Goal: Task Accomplishment & Management: Manage account settings

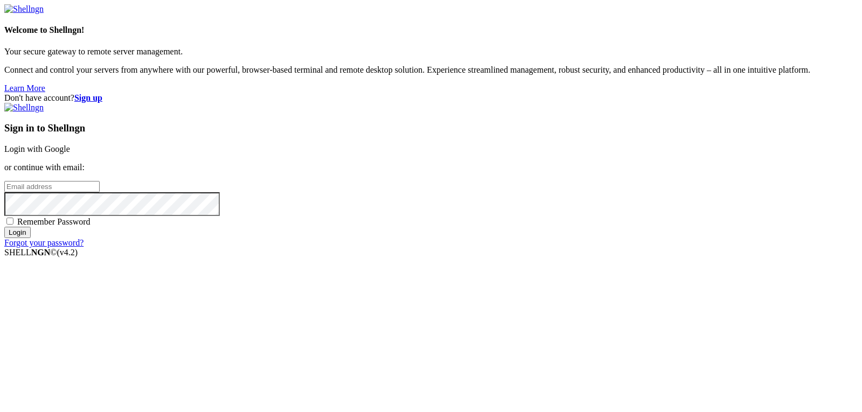
click at [100, 192] on input "email" at bounding box center [51, 186] width 95 height 11
click at [70, 154] on link "Login with Google" at bounding box center [37, 148] width 66 height 9
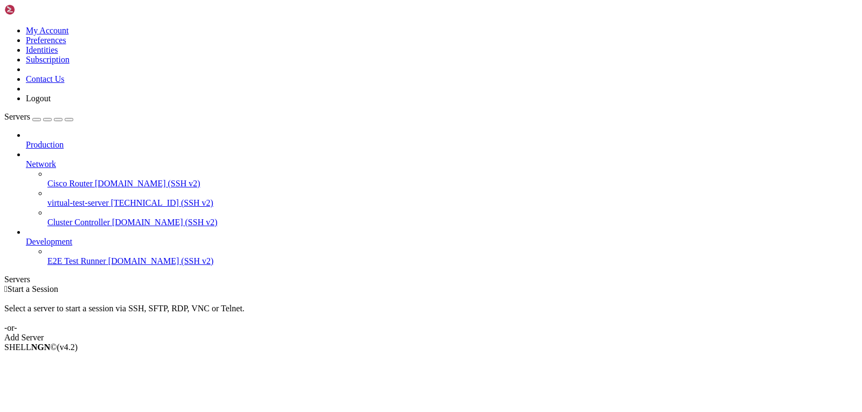
click at [95, 198] on span "virtual-test-server" at bounding box center [77, 202] width 61 height 9
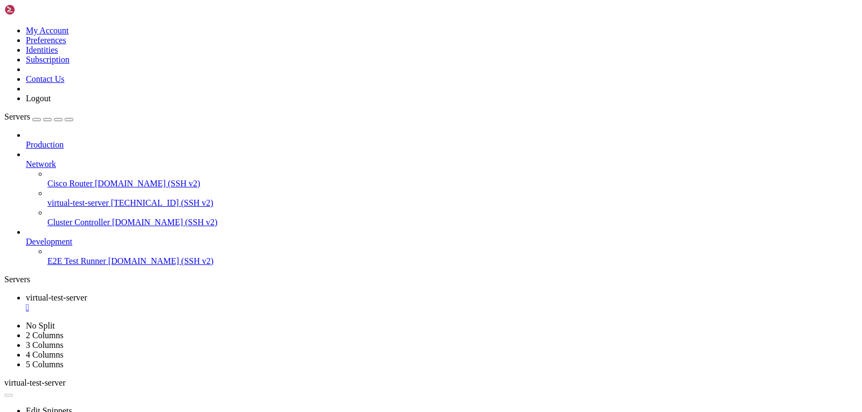
click at [111, 198] on span "[TECHNICAL_ID] (SSH v2)" at bounding box center [162, 202] width 102 height 9
click at [388, 245] on div at bounding box center [431, 206] width 862 height 412
click at [71, 260] on div "Production Network Cisco Router [DOMAIN_NAME] (SSH v2) virtual-test-server [TEC…" at bounding box center [430, 198] width 853 height 136
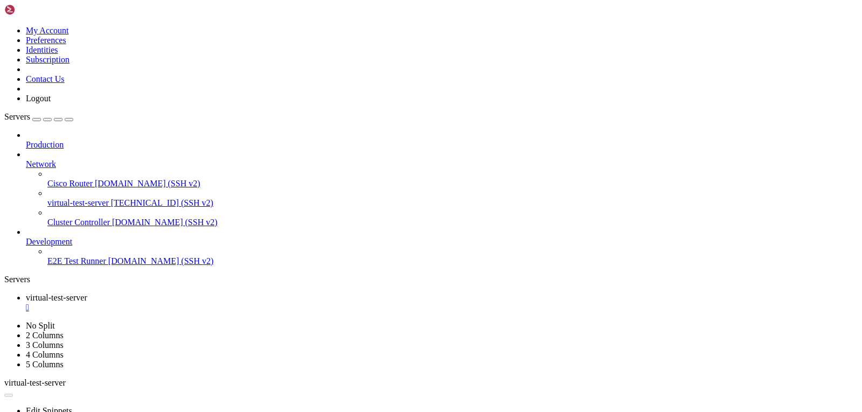
drag, startPoint x: 47, startPoint y: 305, endPoint x: 55, endPoint y: 36, distance: 269.5
click at [55, 112] on link "Servers" at bounding box center [38, 116] width 69 height 9
click at [37, 120] on div "button" at bounding box center [37, 120] width 0 height 0
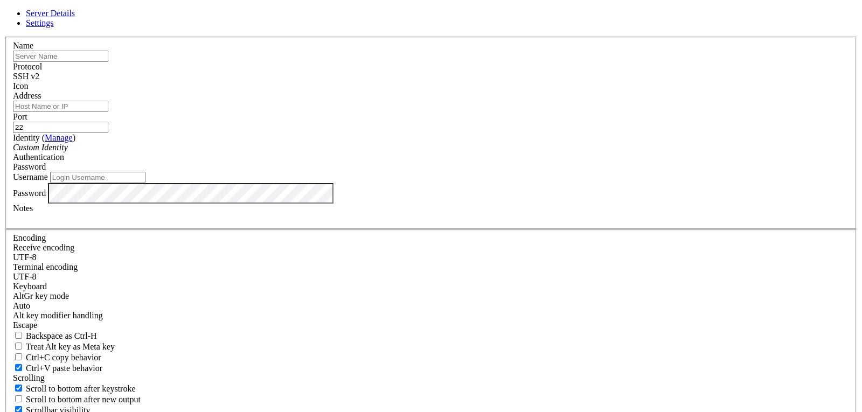
click at [46, 197] on label "Password" at bounding box center [29, 192] width 33 height 9
click at [431, 183] on div "Username" at bounding box center [431, 177] width 836 height 11
click at [108, 62] on input "text" at bounding box center [60, 56] width 95 height 11
click at [108, 112] on input "Address" at bounding box center [60, 106] width 95 height 11
paste input "[TECHNICAL_ID]"
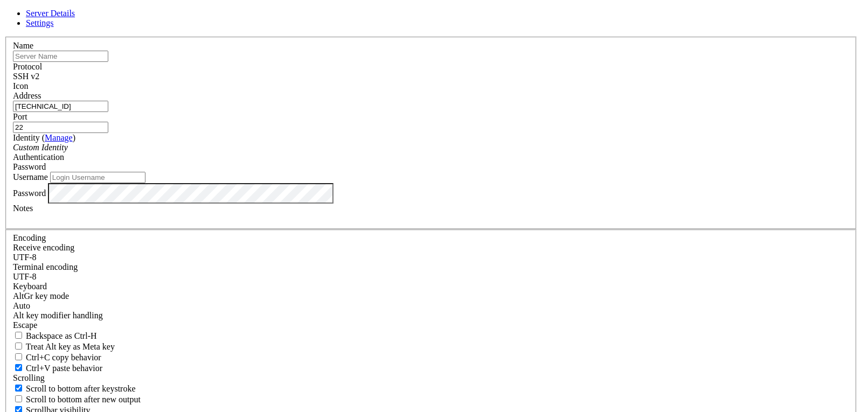
type input "[TECHNICAL_ID]"
click at [108, 133] on input "22" at bounding box center [60, 127] width 95 height 11
click at [41, 100] on label "Address" at bounding box center [27, 95] width 28 height 9
click at [108, 112] on input "[TECHNICAL_ID]" at bounding box center [60, 106] width 95 height 11
click at [108, 62] on input "text" at bounding box center [60, 56] width 95 height 11
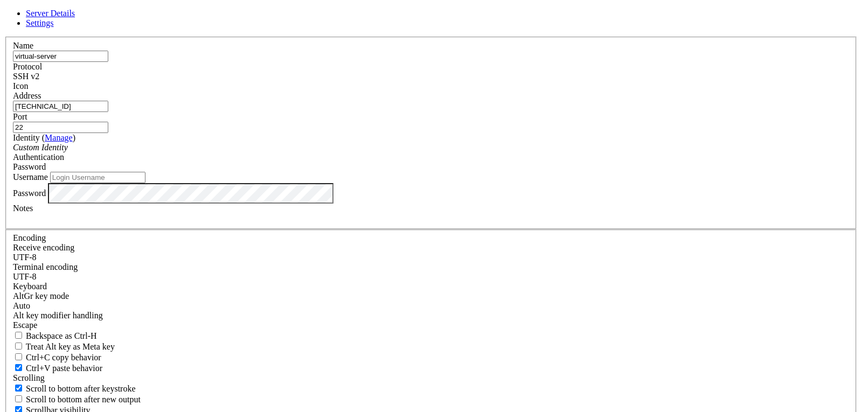
type input "virtual-server"
drag, startPoint x: 475, startPoint y: 172, endPoint x: 389, endPoint y: 173, distance: 85.7
click at [420, 173] on fieldset "Name virtual-server Protocol SSH v2 Icon Address [TECHNICAL_ID] ( )" at bounding box center [430, 133] width 851 height 193
click at [389, 152] on div "Identity ( Manage ) Custom Identity" at bounding box center [431, 142] width 836 height 19
click at [462, 172] on div "Authentication Password" at bounding box center [431, 161] width 836 height 19
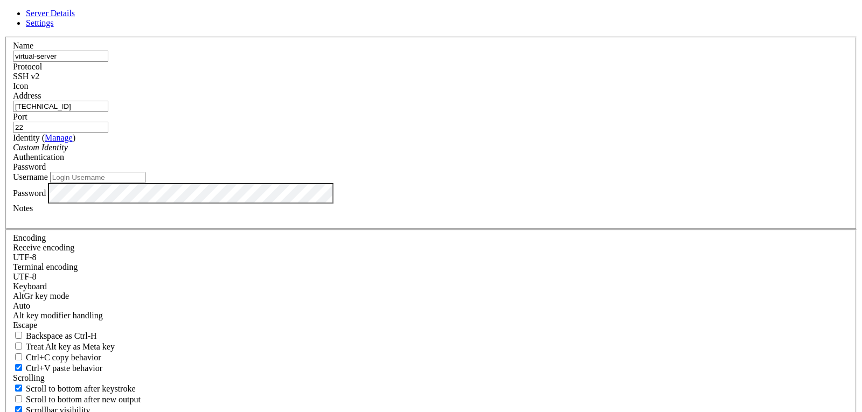
click at [46, 171] on span "Password" at bounding box center [29, 166] width 33 height 9
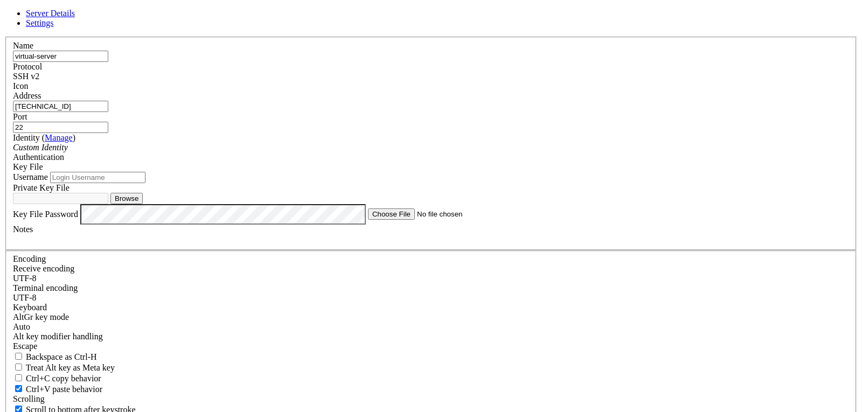
click at [143, 204] on button "Browse" at bounding box center [126, 198] width 32 height 11
type input "virtual-test-server-LEMP_key.pem"
click at [380, 183] on div "Username" at bounding box center [431, 177] width 836 height 11
click at [145, 183] on input "Username" at bounding box center [97, 177] width 95 height 11
type input "ubuntu"
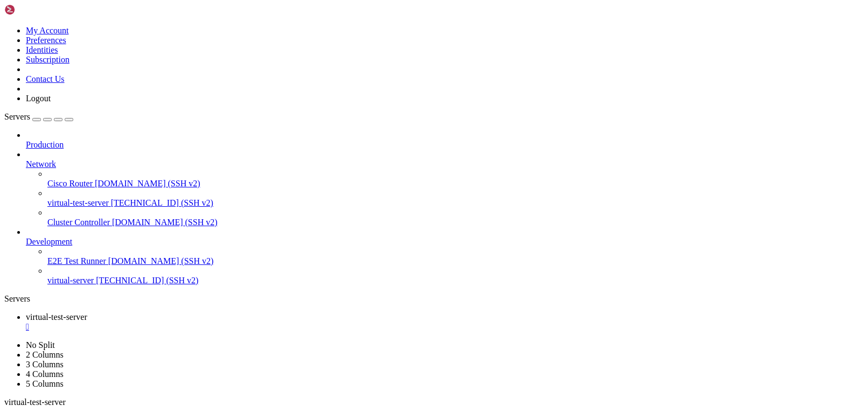
click at [64, 280] on div "Production Network Cisco Router [DOMAIN_NAME] (SSH v2) virtual-test-server [TEC…" at bounding box center [430, 207] width 853 height 155
click at [100, 276] on link "virtual-server [TECHNICAL_ID] (SSH v2)" at bounding box center [452, 281] width 810 height 10
click at [228, 322] on div "" at bounding box center [442, 327] width 832 height 10
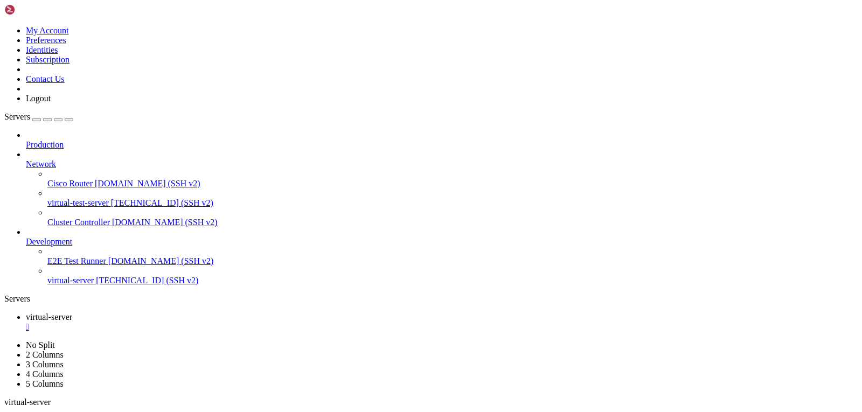
drag, startPoint x: 479, startPoint y: 145, endPoint x: 513, endPoint y: 173, distance: 44.0
drag, startPoint x: 513, startPoint y: 173, endPoint x: 382, endPoint y: 107, distance: 146.7
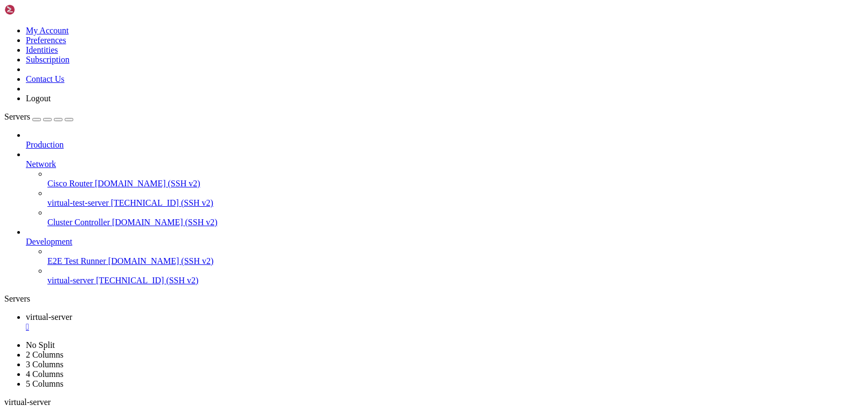
drag, startPoint x: 377, startPoint y: 844, endPoint x: 242, endPoint y: 794, distance: 143.5
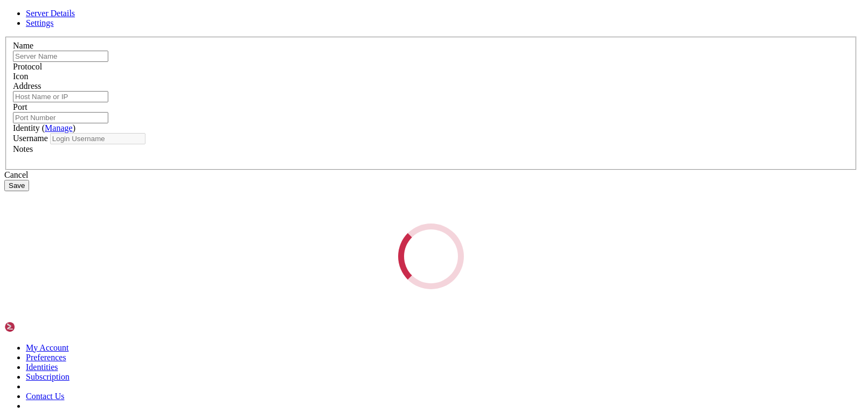
type input "virtual-server"
type input "[TECHNICAL_ID]"
type input "22"
type input "ubuntu"
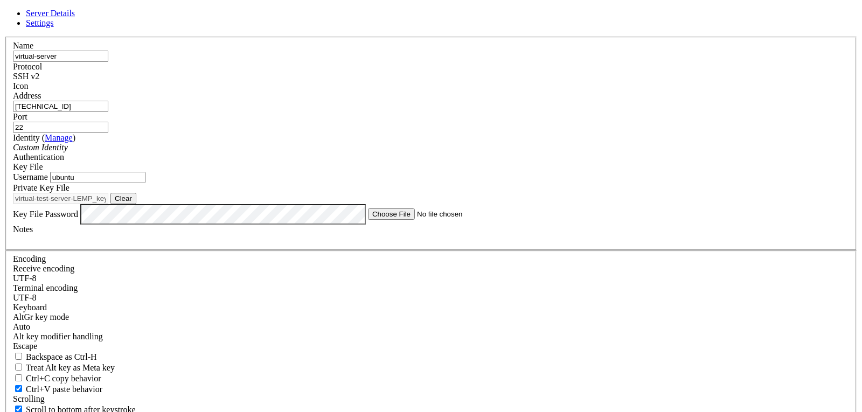
click at [136, 204] on button "Clear" at bounding box center [123, 198] width 26 height 11
click at [143, 204] on button "Browse" at bounding box center [126, 198] width 32 height 11
type input "ssh-virtual-test-server.ppk"
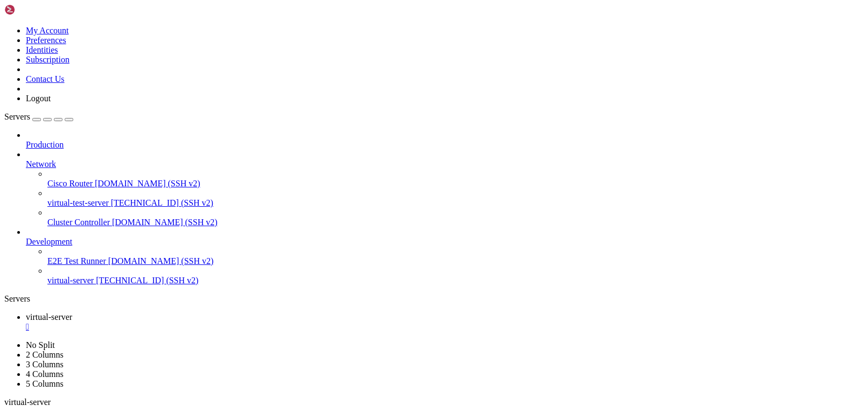
click at [96, 276] on span "[TECHNICAL_ID] (SSH v2)" at bounding box center [147, 280] width 102 height 9
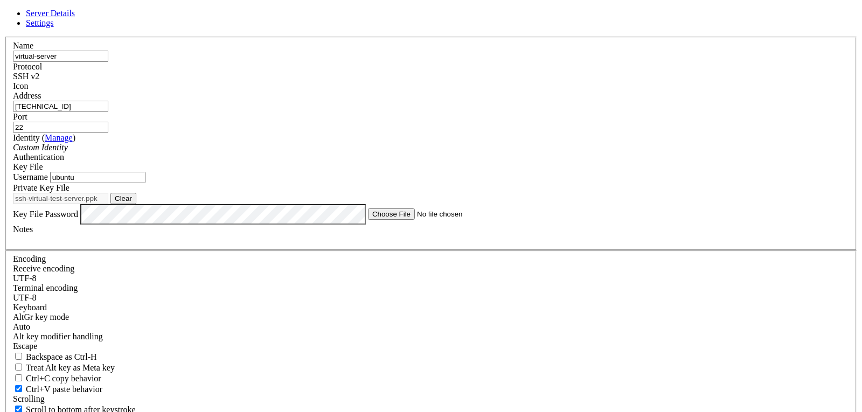
drag, startPoint x: 392, startPoint y: 212, endPoint x: 166, endPoint y: 214, distance: 225.7
click at [167, 214] on div "Server Details Settings Name virtual-server Protocol SSH v2 Icon" at bounding box center [430, 242] width 853 height 466
type input "thesign"
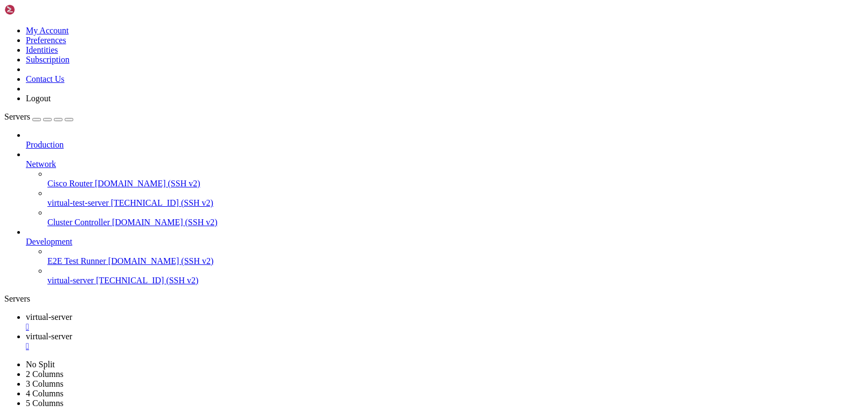
click at [75, 276] on span "virtual-server" at bounding box center [70, 280] width 46 height 9
click at [210, 322] on div "" at bounding box center [442, 327] width 832 height 10
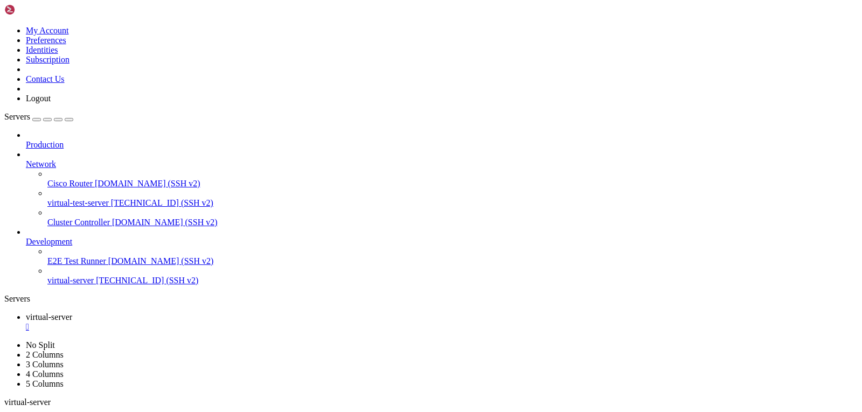
click at [47, 218] on link "Cluster Controller [DOMAIN_NAME] (SSH v2)" at bounding box center [452, 223] width 810 height 10
click at [62, 198] on link "virtual-test-server [TECHNICAL_ID] (SSH v2)" at bounding box center [452, 203] width 810 height 10
click at [210, 322] on div "" at bounding box center [442, 327] width 832 height 10
